Goal: Register for event/course

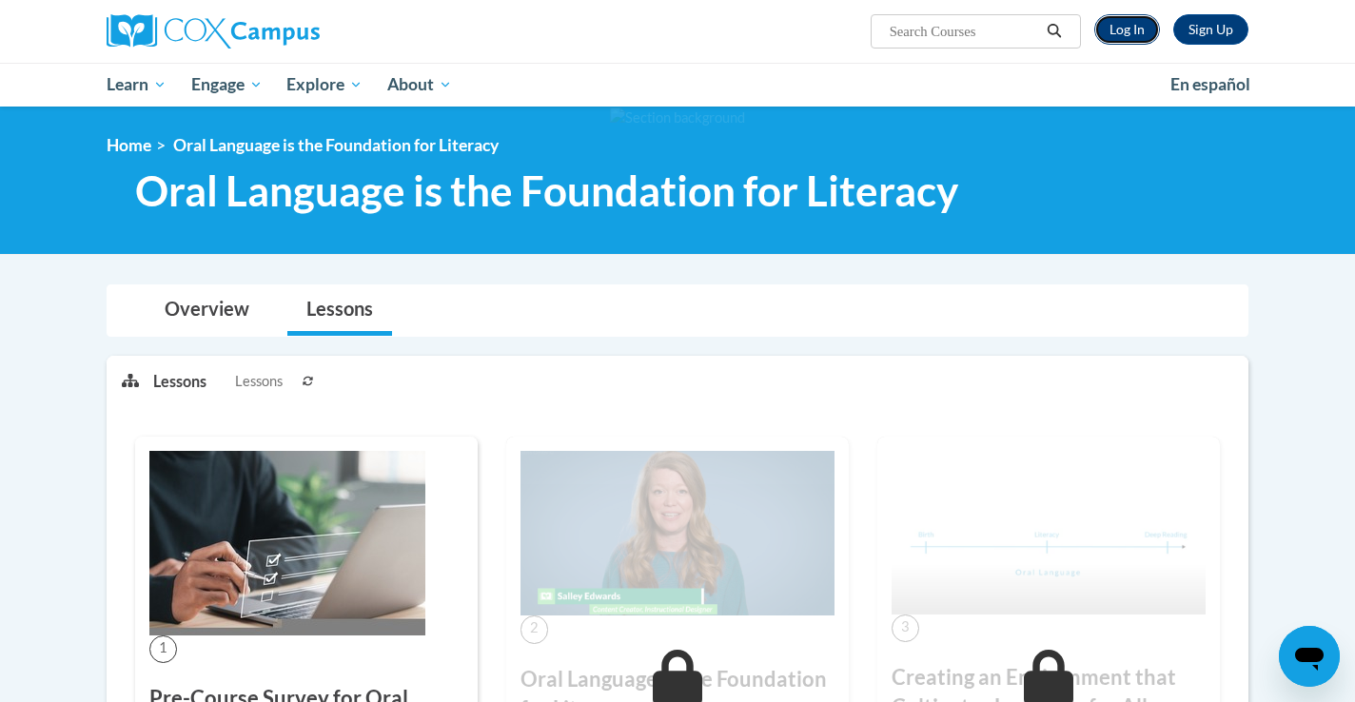
click at [1122, 21] on link "Log In" at bounding box center [1127, 29] width 66 height 30
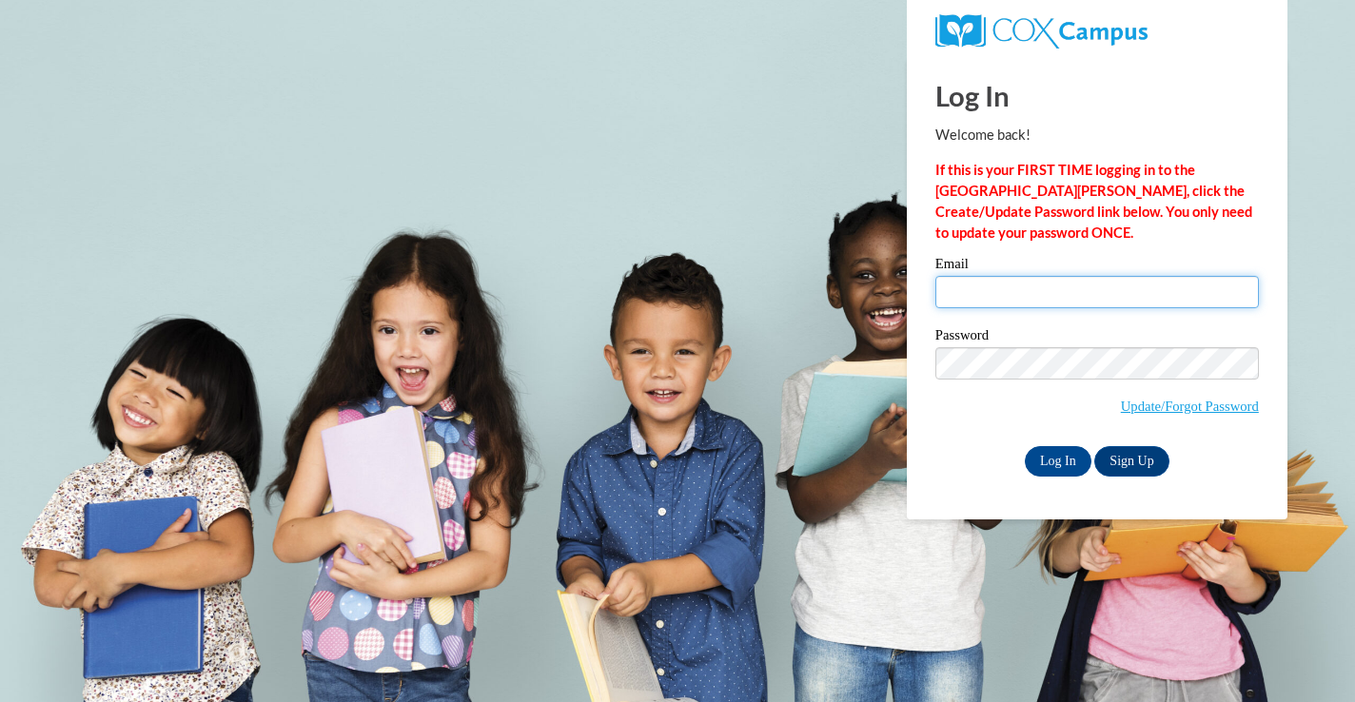
click at [1113, 305] on input "Email" at bounding box center [1098, 292] width 324 height 32
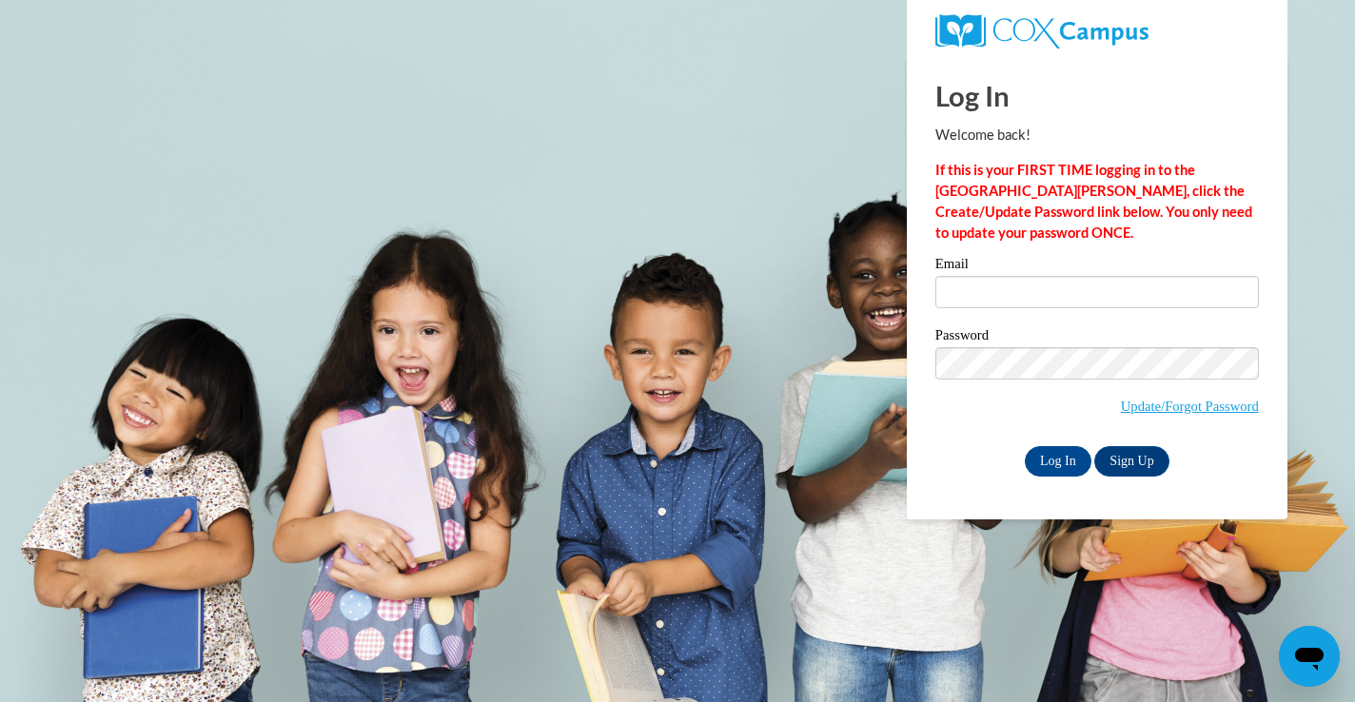
click at [1052, 345] on label "Password" at bounding box center [1098, 337] width 324 height 19
type input "samantha.simatic@franklin.k12.wi.us"
click at [1048, 464] on input "Log In" at bounding box center [1058, 461] width 67 height 30
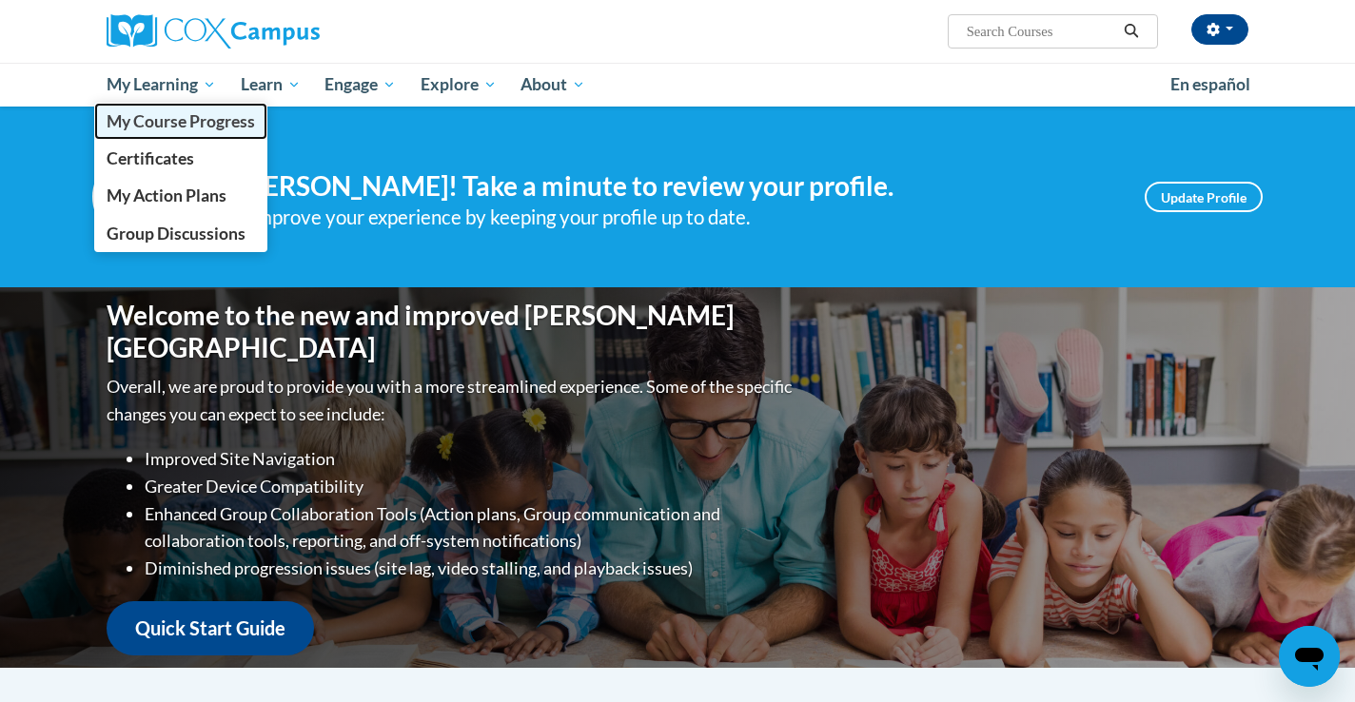
click at [182, 128] on span "My Course Progress" at bounding box center [181, 121] width 148 height 20
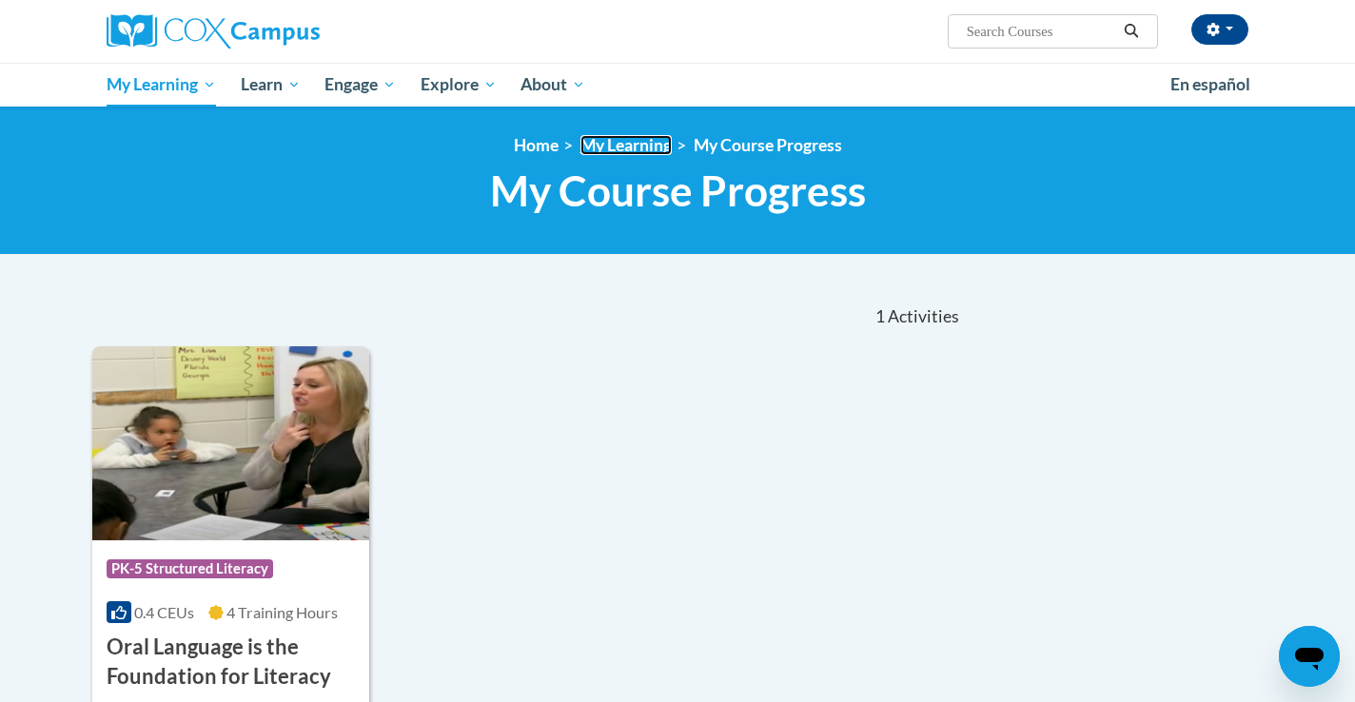
click at [636, 142] on link "My Learning" at bounding box center [626, 145] width 91 height 20
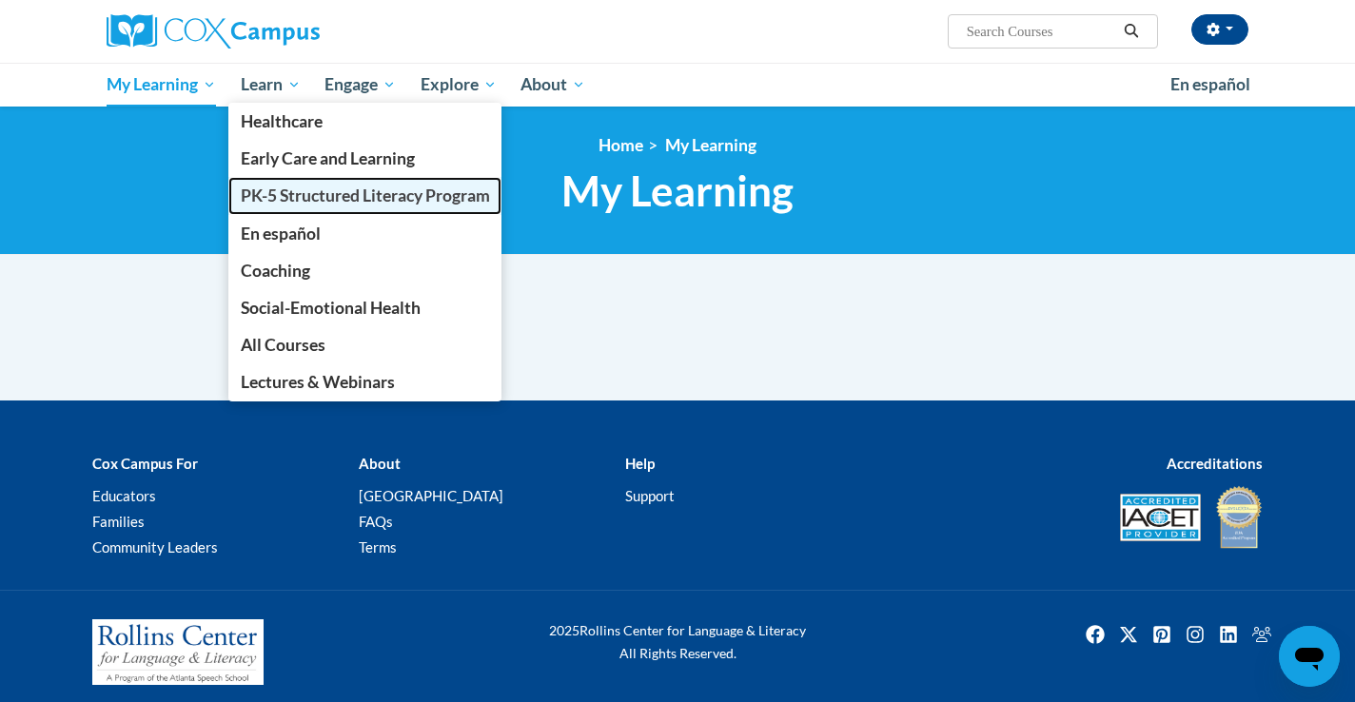
click at [289, 205] on span "PK-5 Structured Literacy Program" at bounding box center [365, 196] width 249 height 20
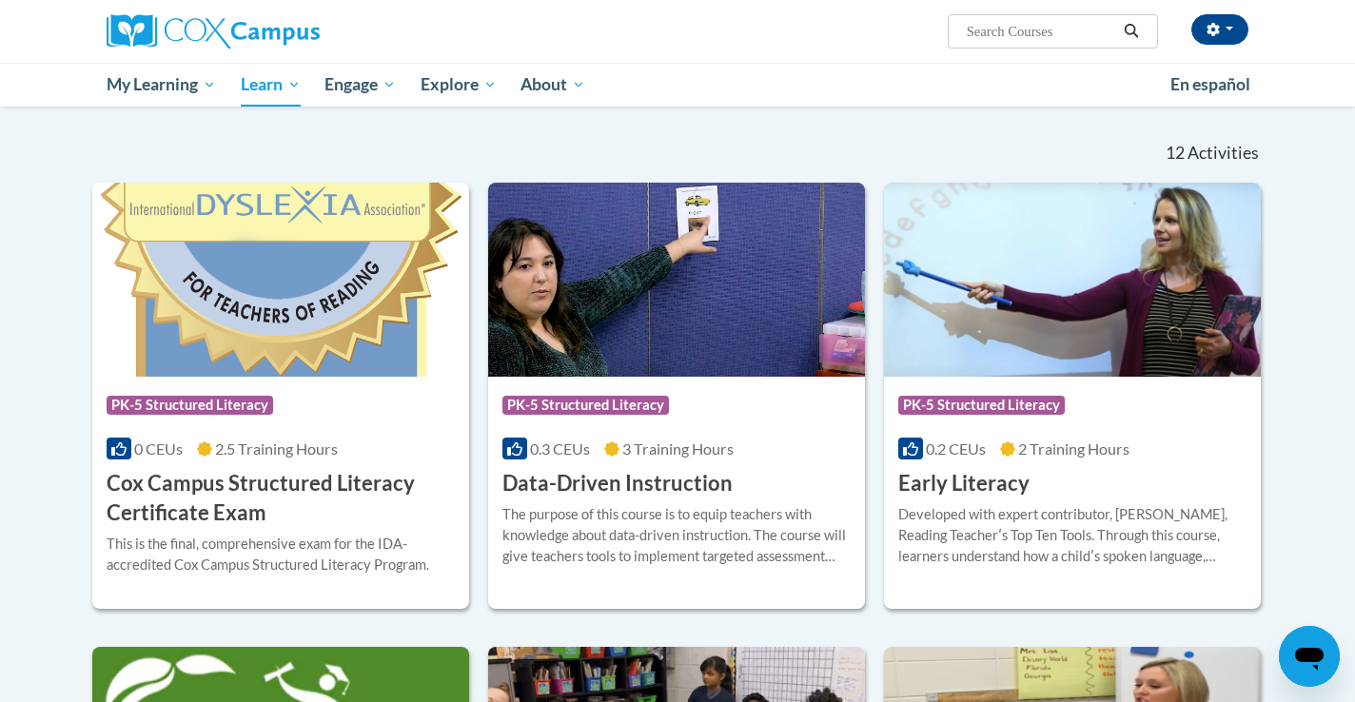
scroll to position [555, 0]
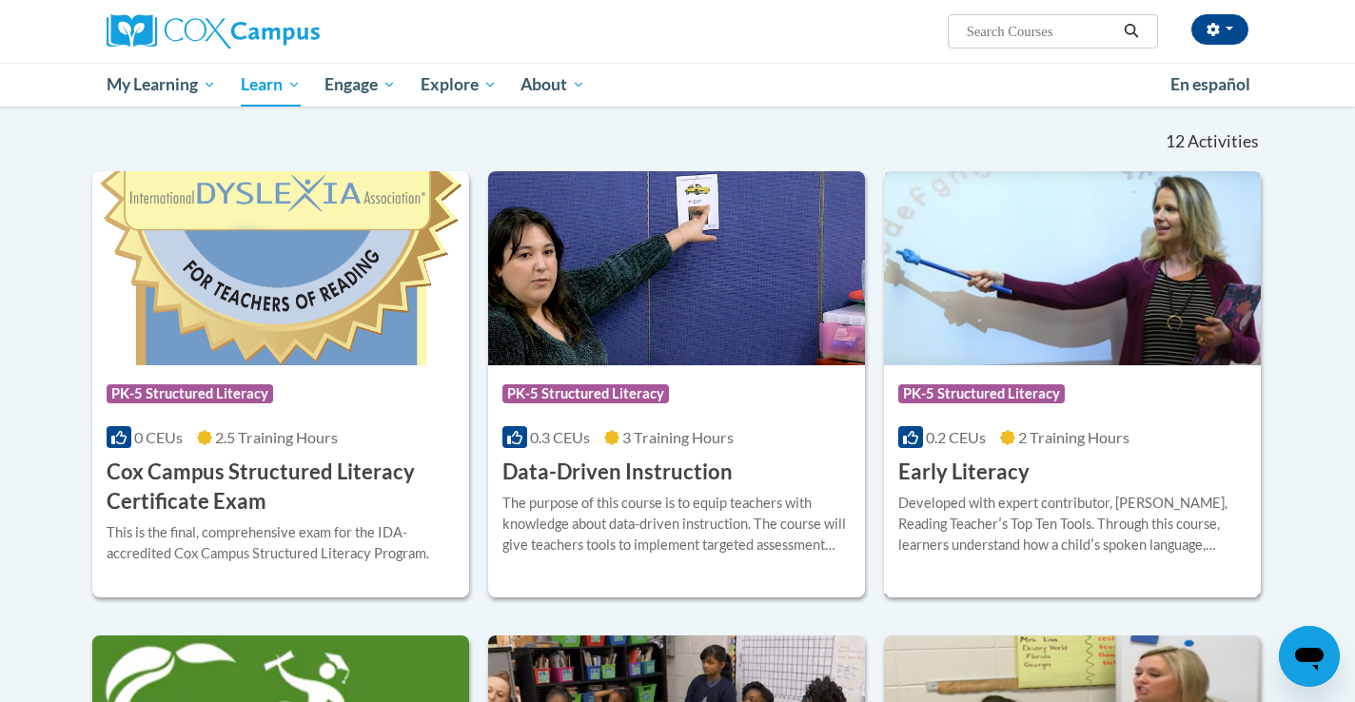
click at [995, 514] on div "Developed with expert contributor, Dr. Deborah Glaser, Reading Teacherʹs Top Te…" at bounding box center [1072, 524] width 348 height 63
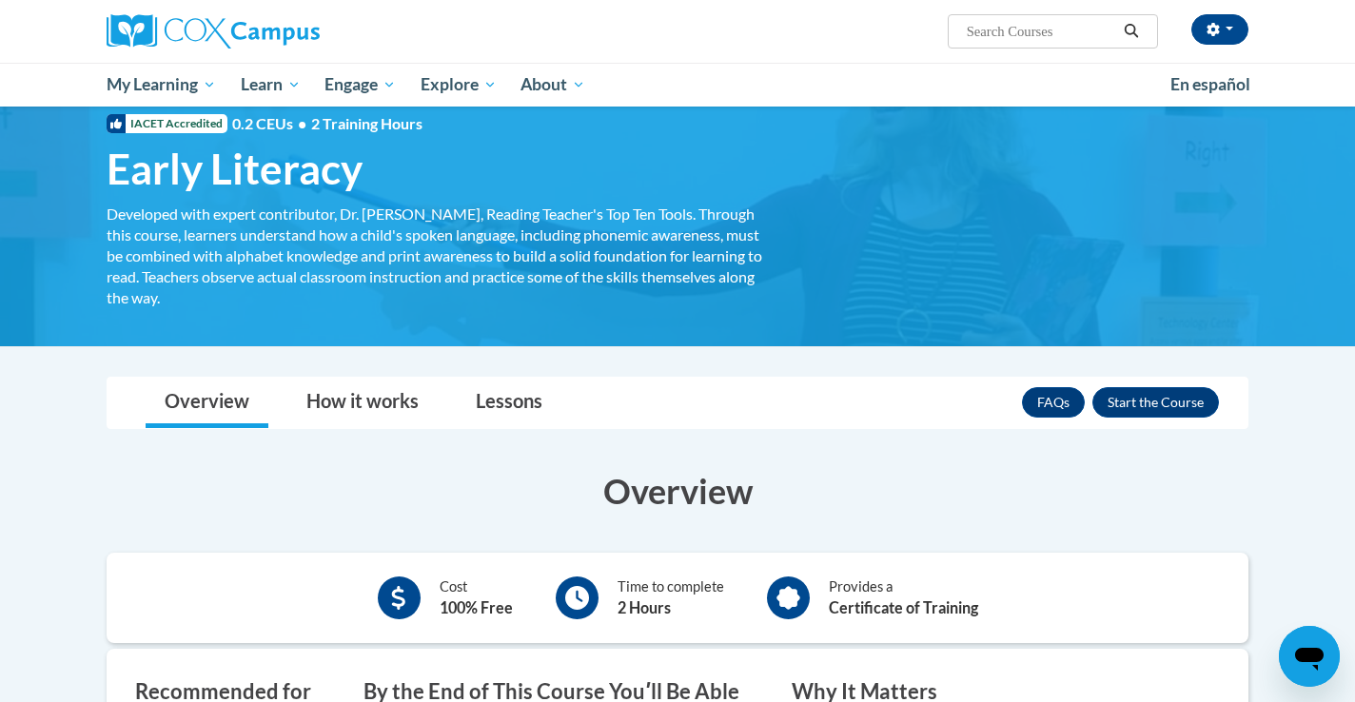
scroll to position [39, 0]
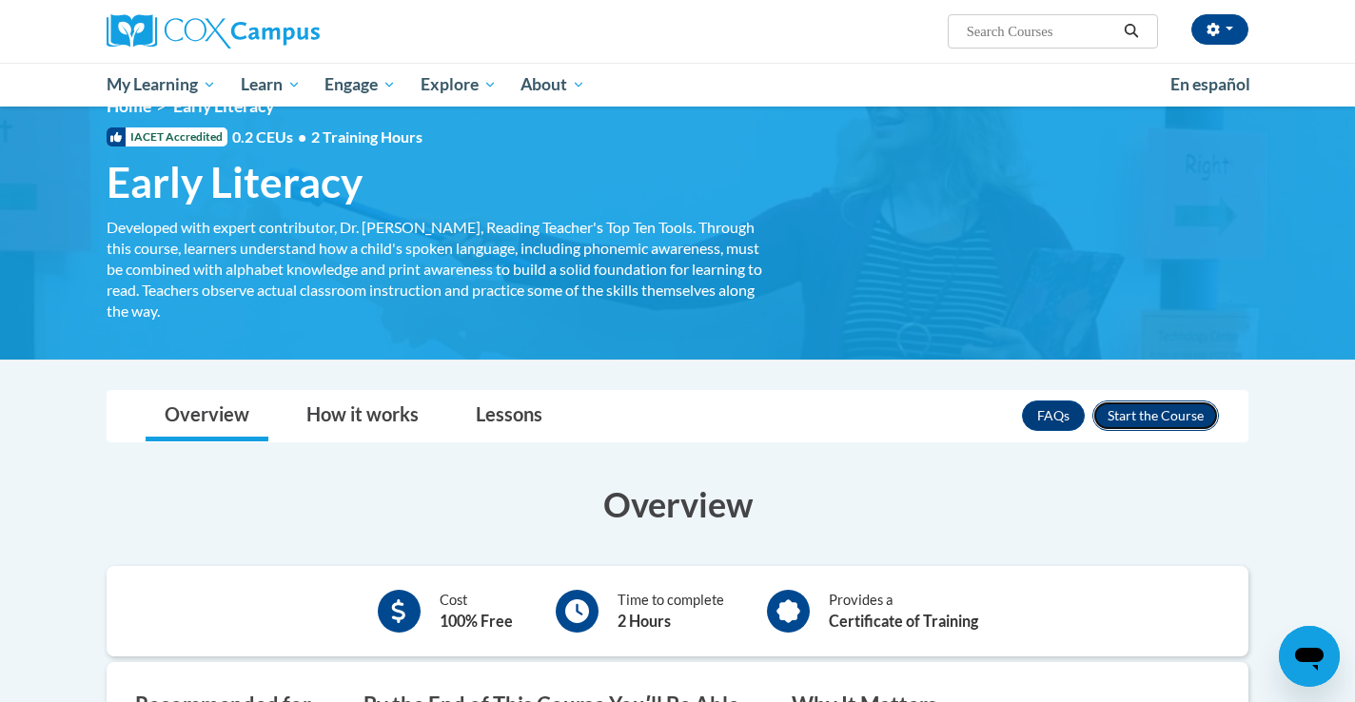
click at [1137, 412] on button "Enroll" at bounding box center [1156, 416] width 127 height 30
